Goal: Task Accomplishment & Management: Use online tool/utility

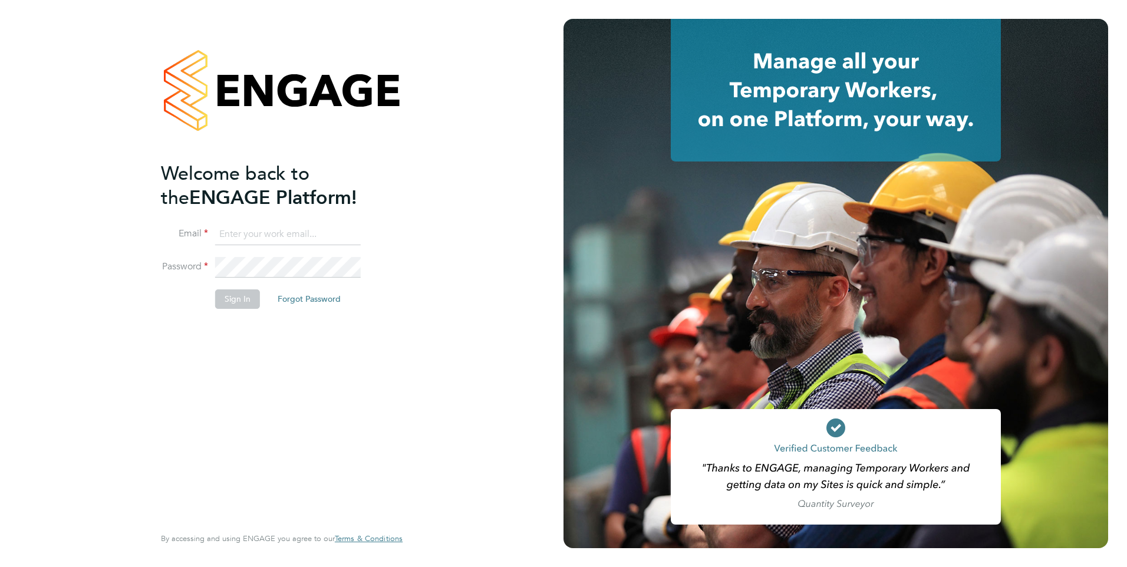
type input "[EMAIL_ADDRESS][DOMAIN_NAME]"
click at [236, 295] on button "Sign In" at bounding box center [237, 298] width 45 height 19
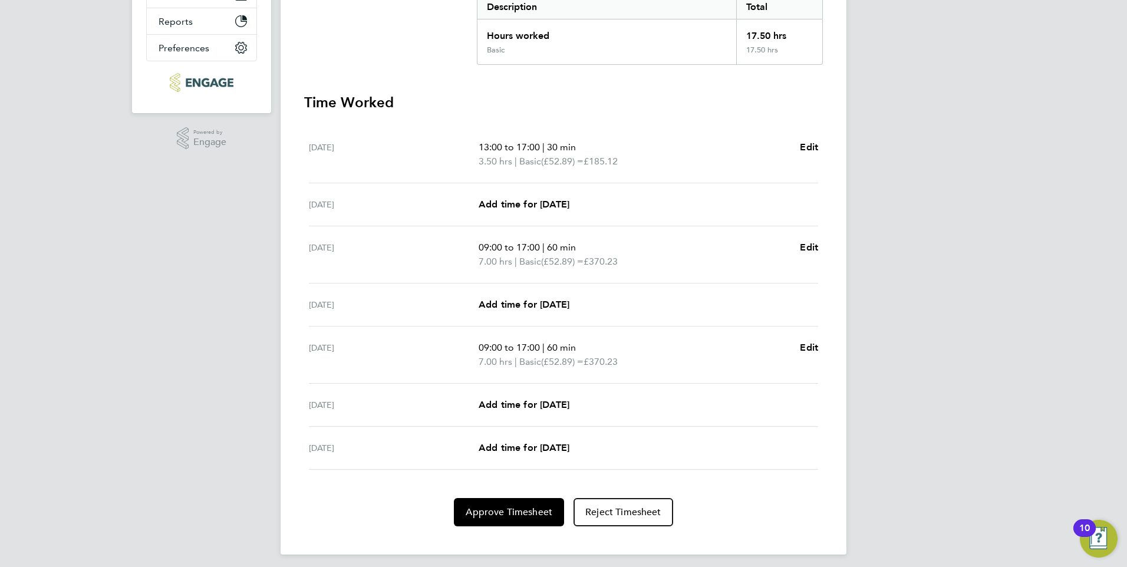
scroll to position [266, 0]
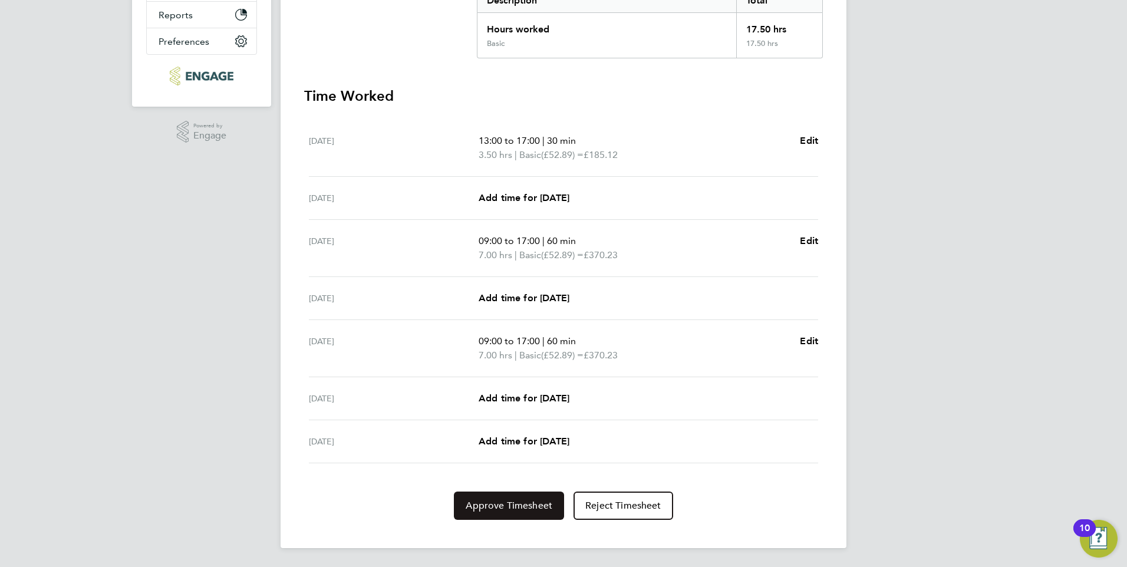
click at [495, 506] on span "Approve Timesheet" at bounding box center [508, 506] width 87 height 12
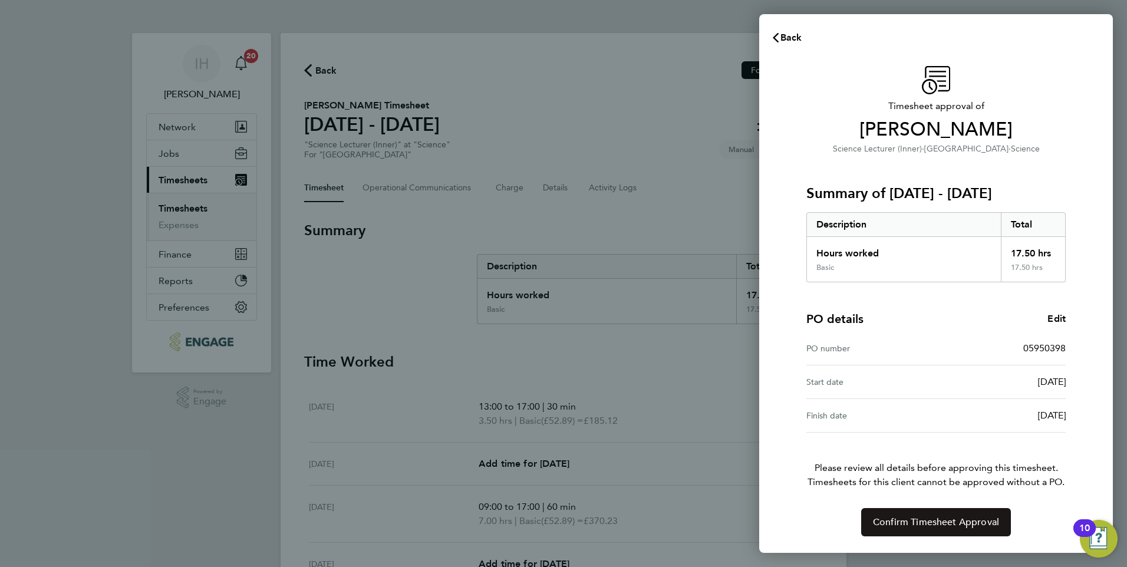
click at [946, 519] on span "Confirm Timesheet Approval" at bounding box center [936, 522] width 126 height 12
